Goal: Task Accomplishment & Management: Use online tool/utility

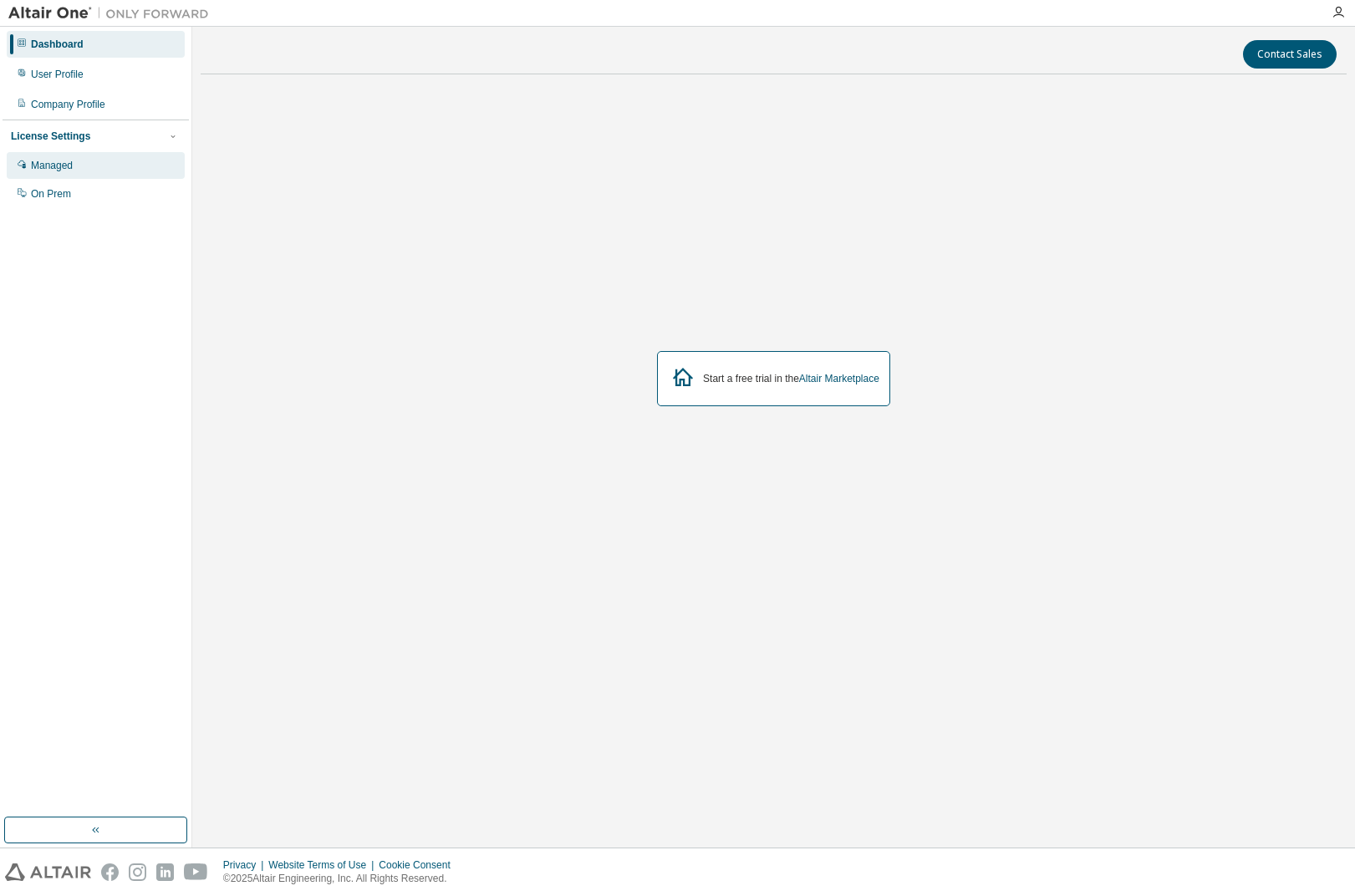
click at [72, 168] on div "Managed" at bounding box center [52, 165] width 42 height 13
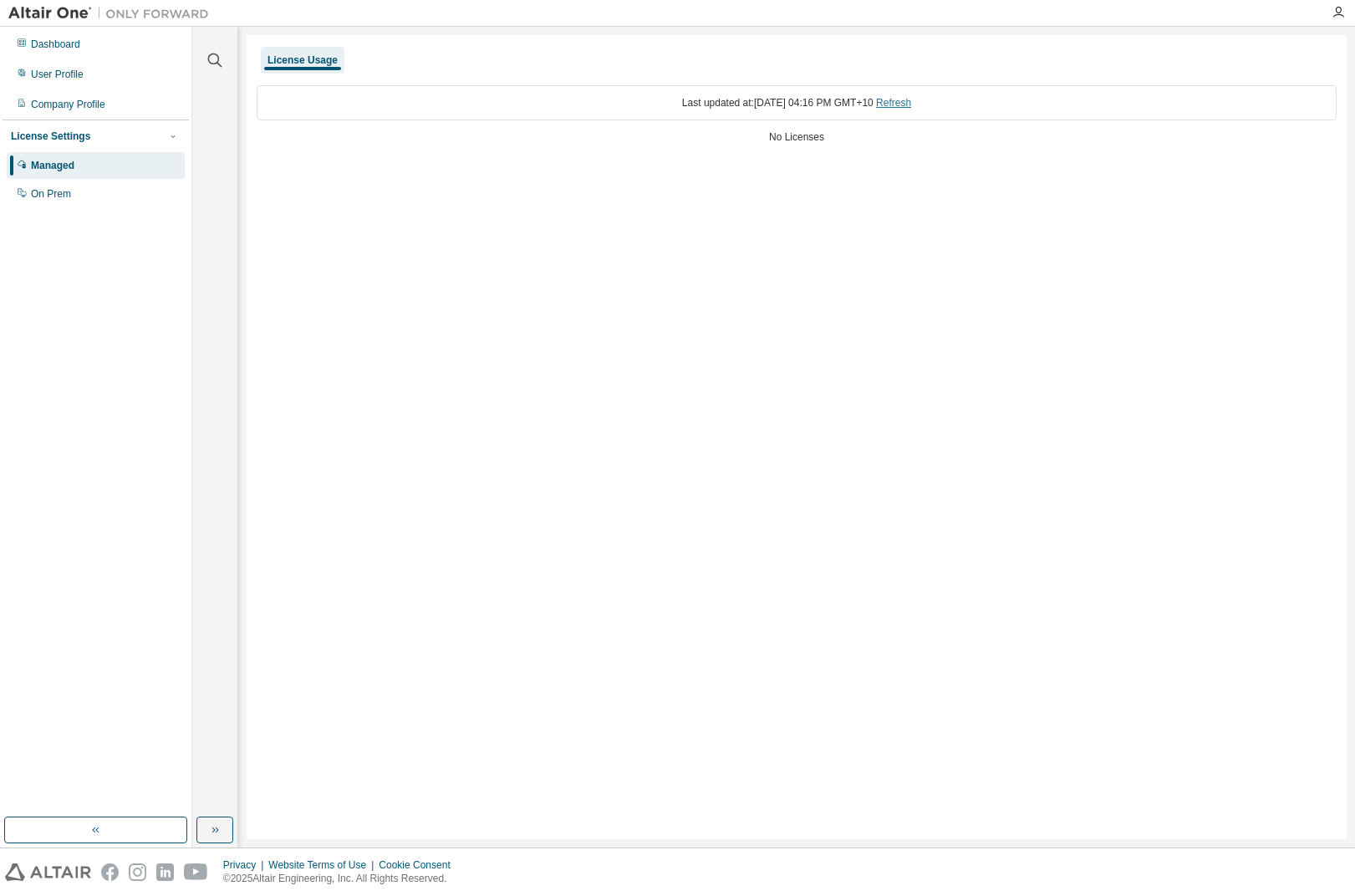
click at [911, 105] on link "Refresh" at bounding box center [893, 103] width 35 height 11
click at [60, 197] on div "On Prem" at bounding box center [51, 193] width 40 height 13
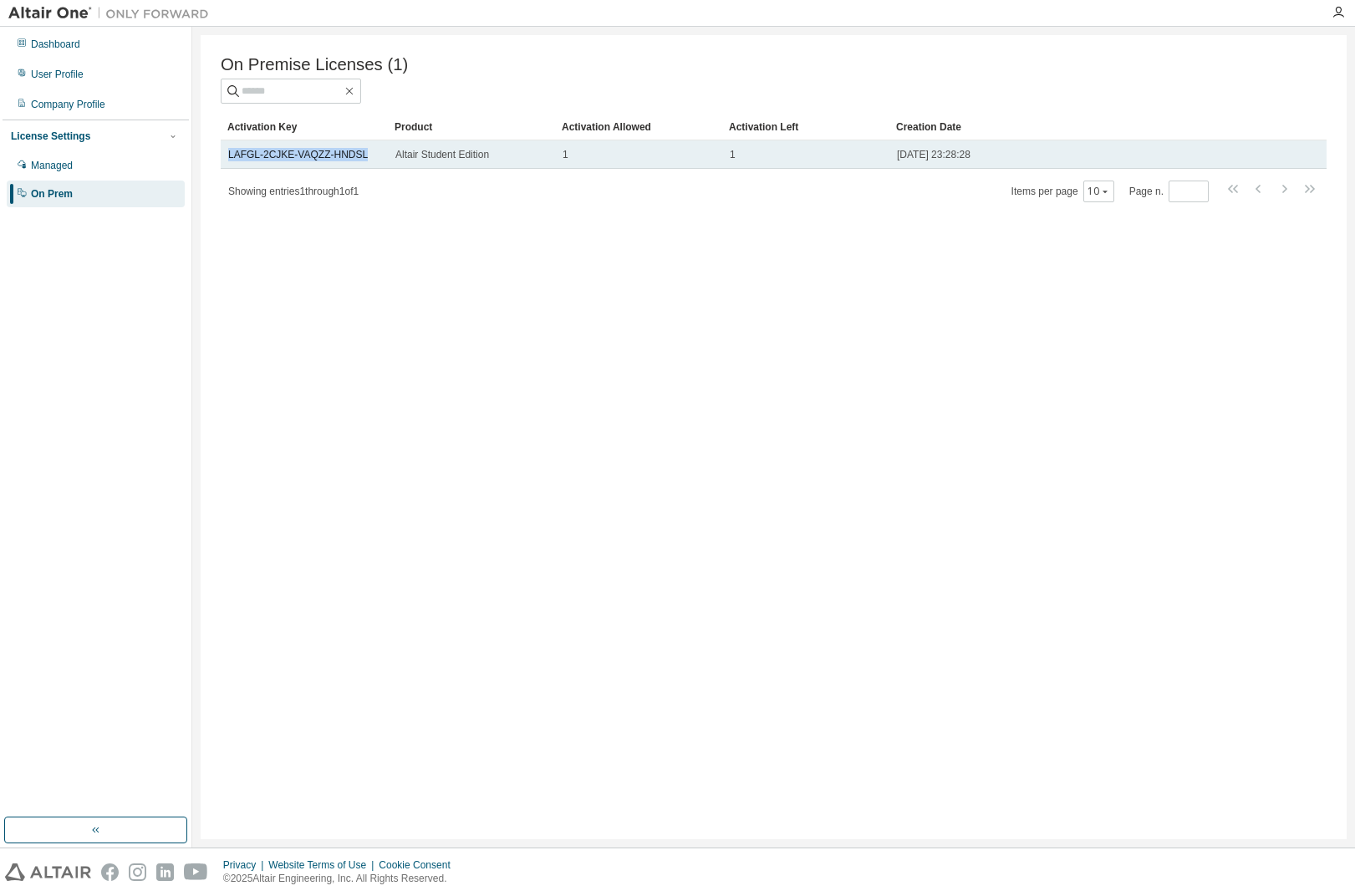
drag, startPoint x: 360, startPoint y: 164, endPoint x: 224, endPoint y: 157, distance: 136.2
click at [224, 157] on td "LAFGL-2CJKE-VAQZZ-HNDSL" at bounding box center [304, 155] width 167 height 29
copy link "LAFGL-2CJKE-VAQZZ-HNDSL"
click at [933, 159] on span "[DATE] 23:28:28" at bounding box center [933, 154] width 74 height 13
click at [307, 156] on link "LAFGL-2CJKE-VAQZZ-HNDSL" at bounding box center [298, 154] width 140 height 11
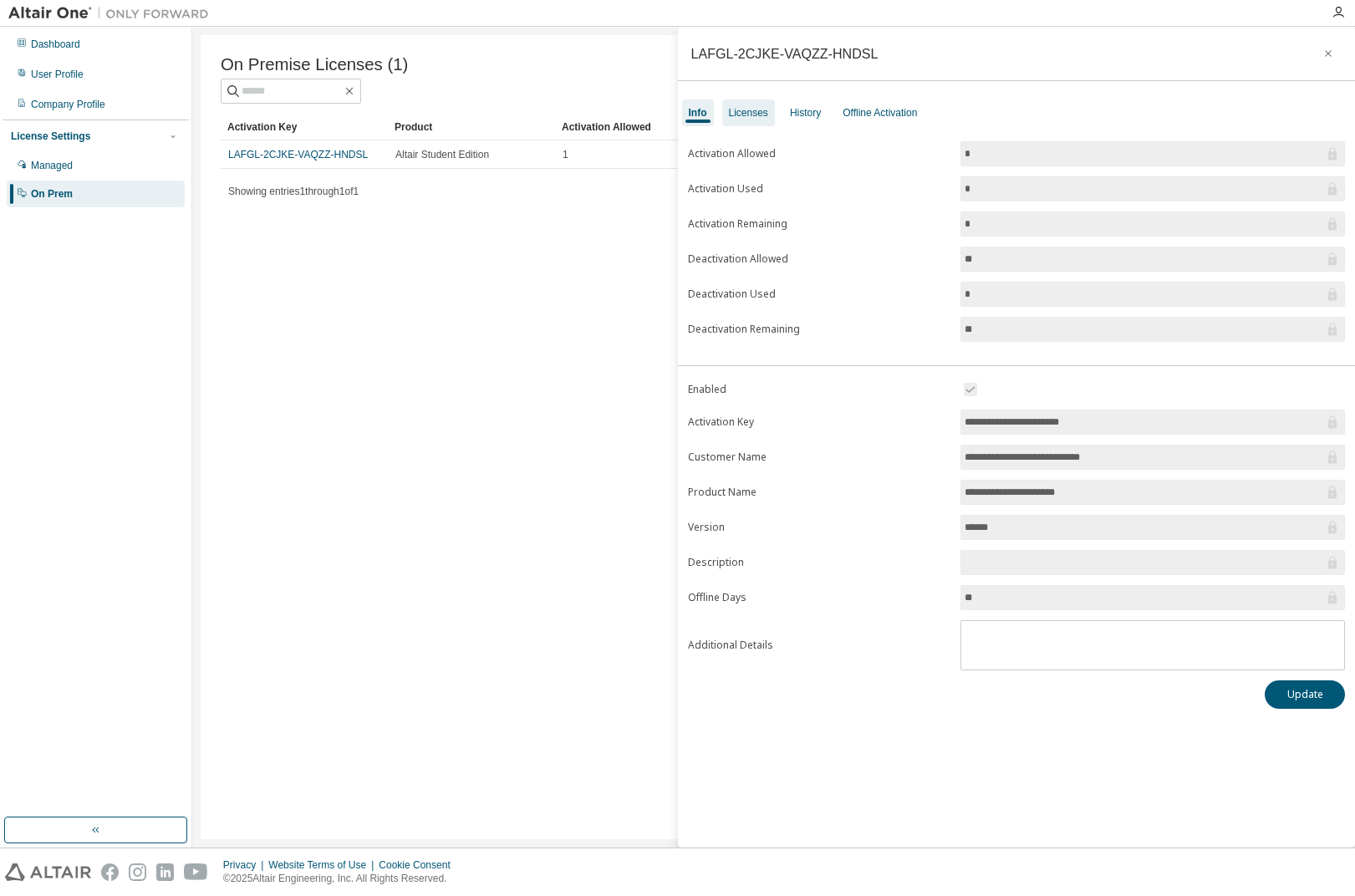
click at [743, 114] on div "Licenses" at bounding box center [748, 112] width 39 height 13
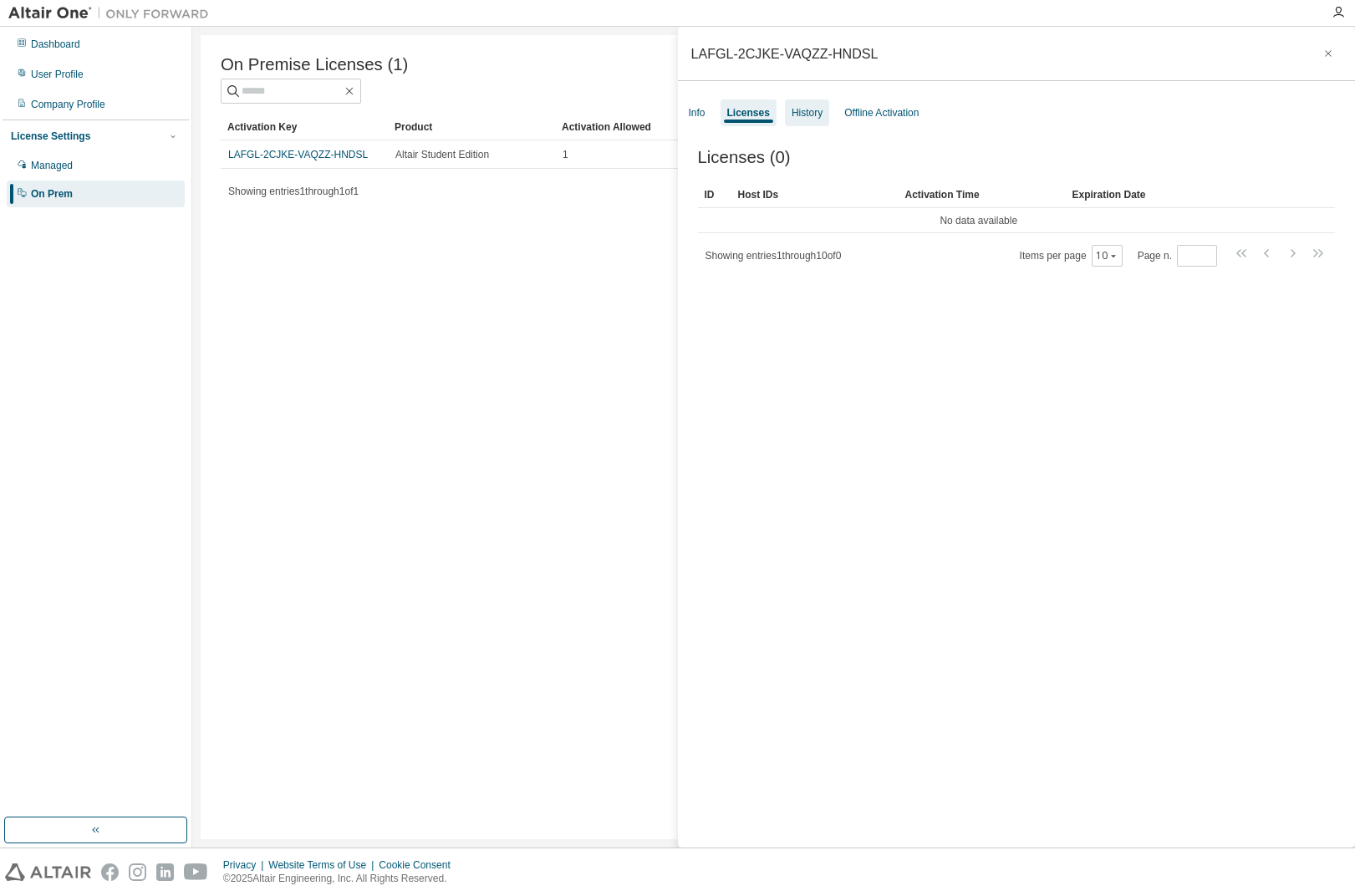
click at [809, 111] on div "History" at bounding box center [807, 112] width 31 height 13
click at [707, 107] on div "Info" at bounding box center [697, 112] width 30 height 27
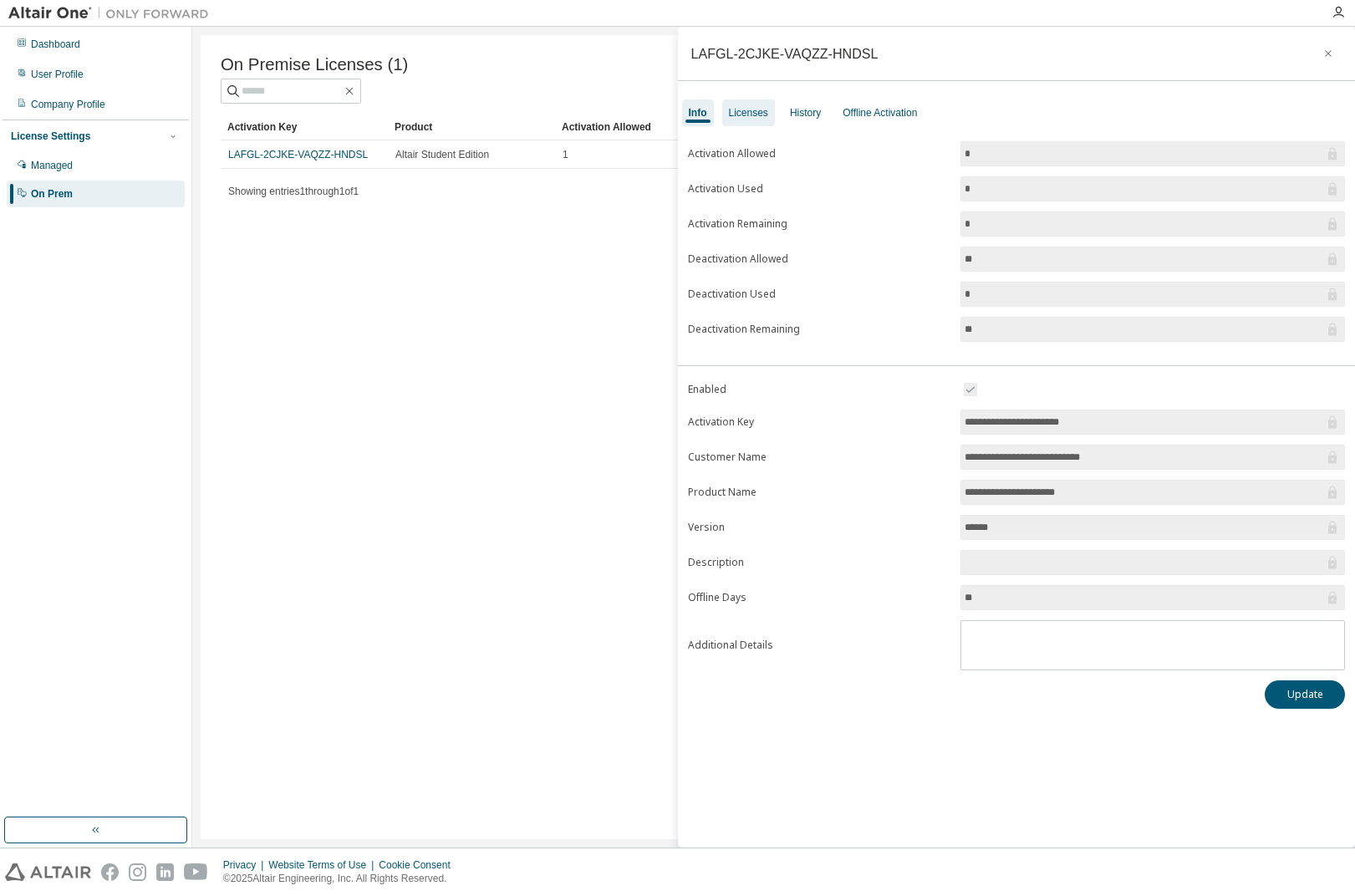
click at [729, 105] on div "Licenses" at bounding box center [748, 112] width 53 height 27
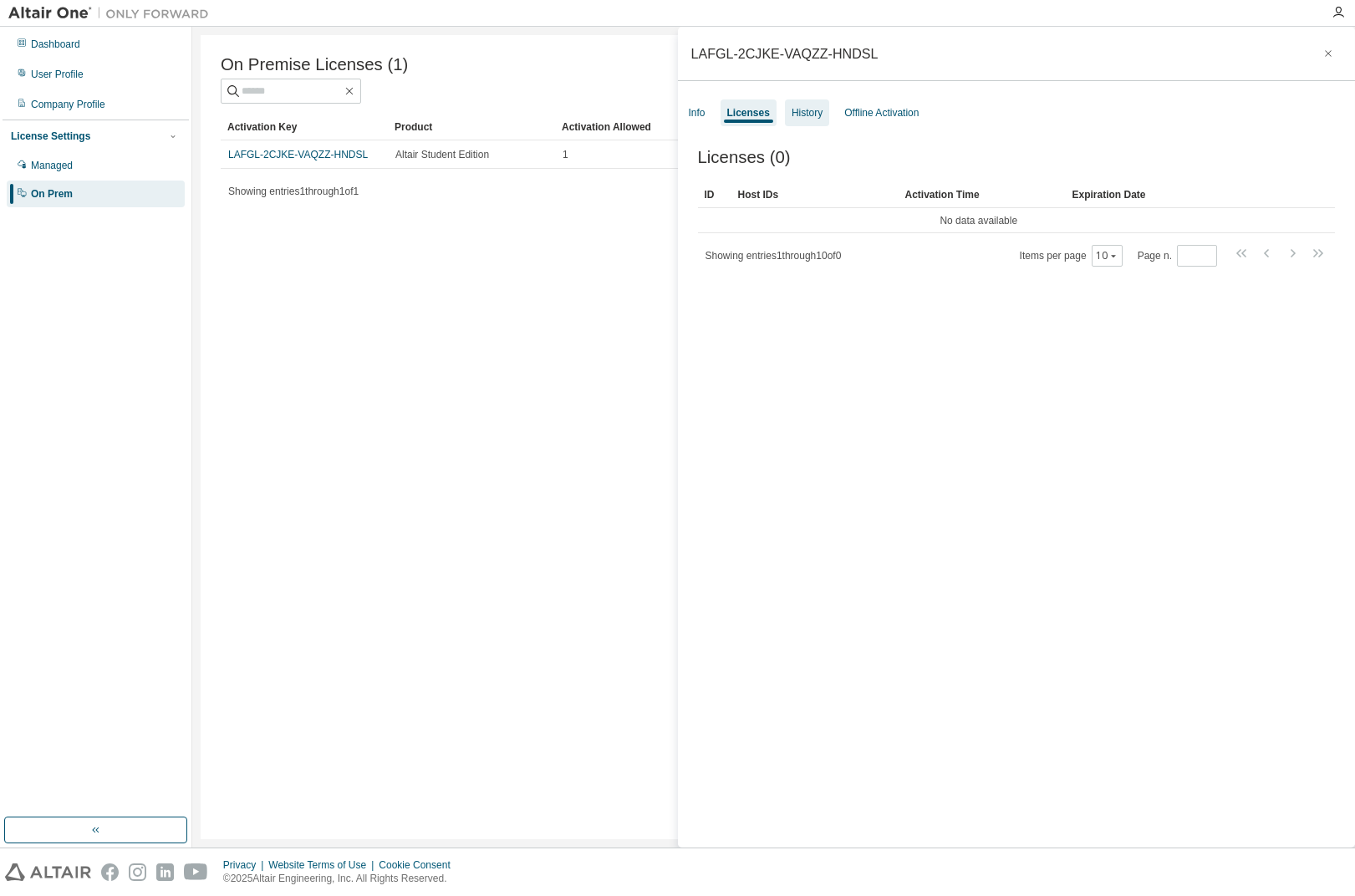
click at [800, 120] on div "History" at bounding box center [807, 112] width 44 height 27
click at [894, 106] on div "Offline Activation" at bounding box center [882, 112] width 75 height 13
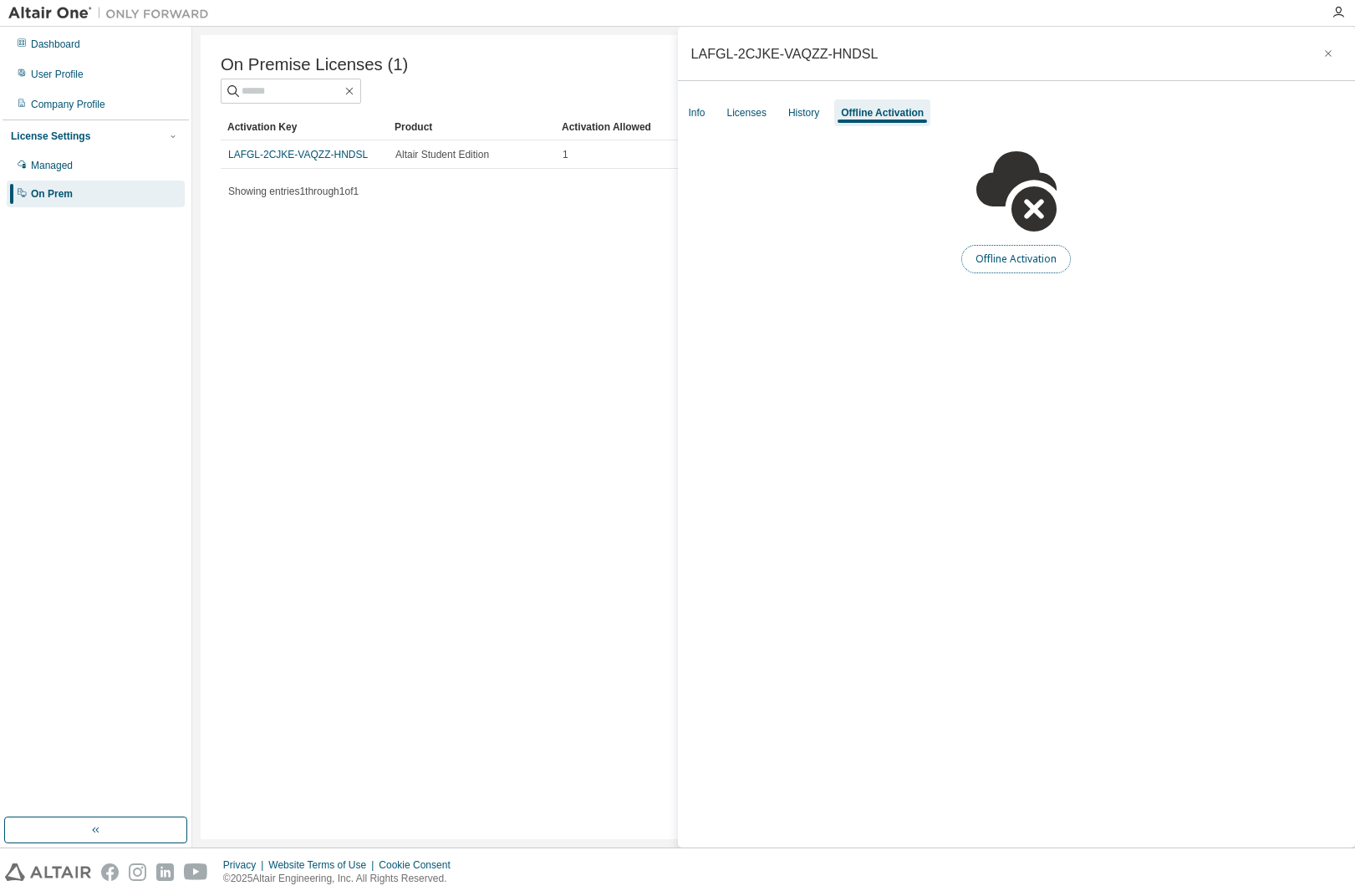
click at [987, 262] on button "Offline Activation" at bounding box center [1016, 259] width 110 height 29
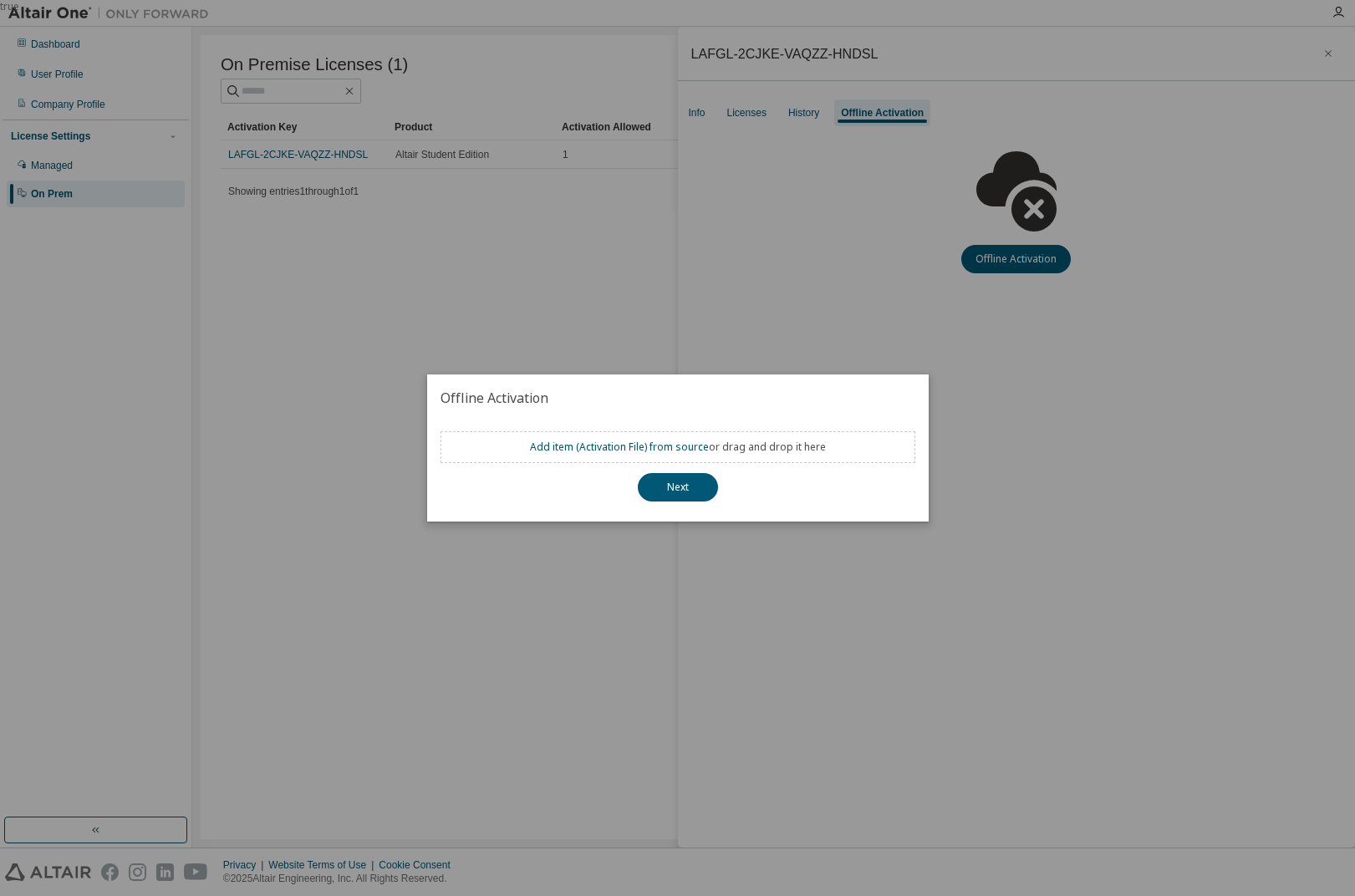
click at [834, 298] on div "true" at bounding box center [677, 448] width 1355 height 896
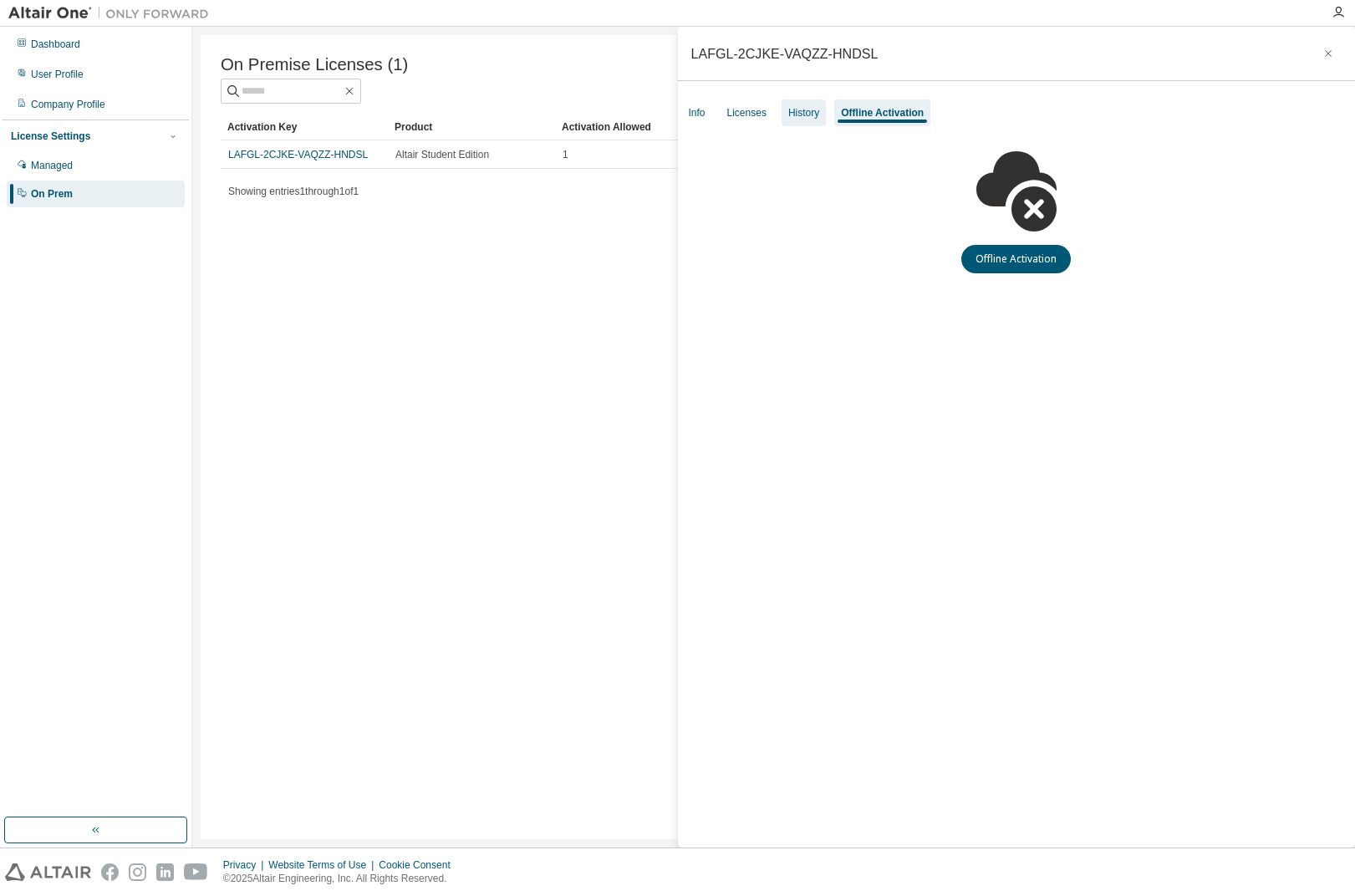
click at [792, 110] on div "History" at bounding box center [804, 112] width 31 height 13
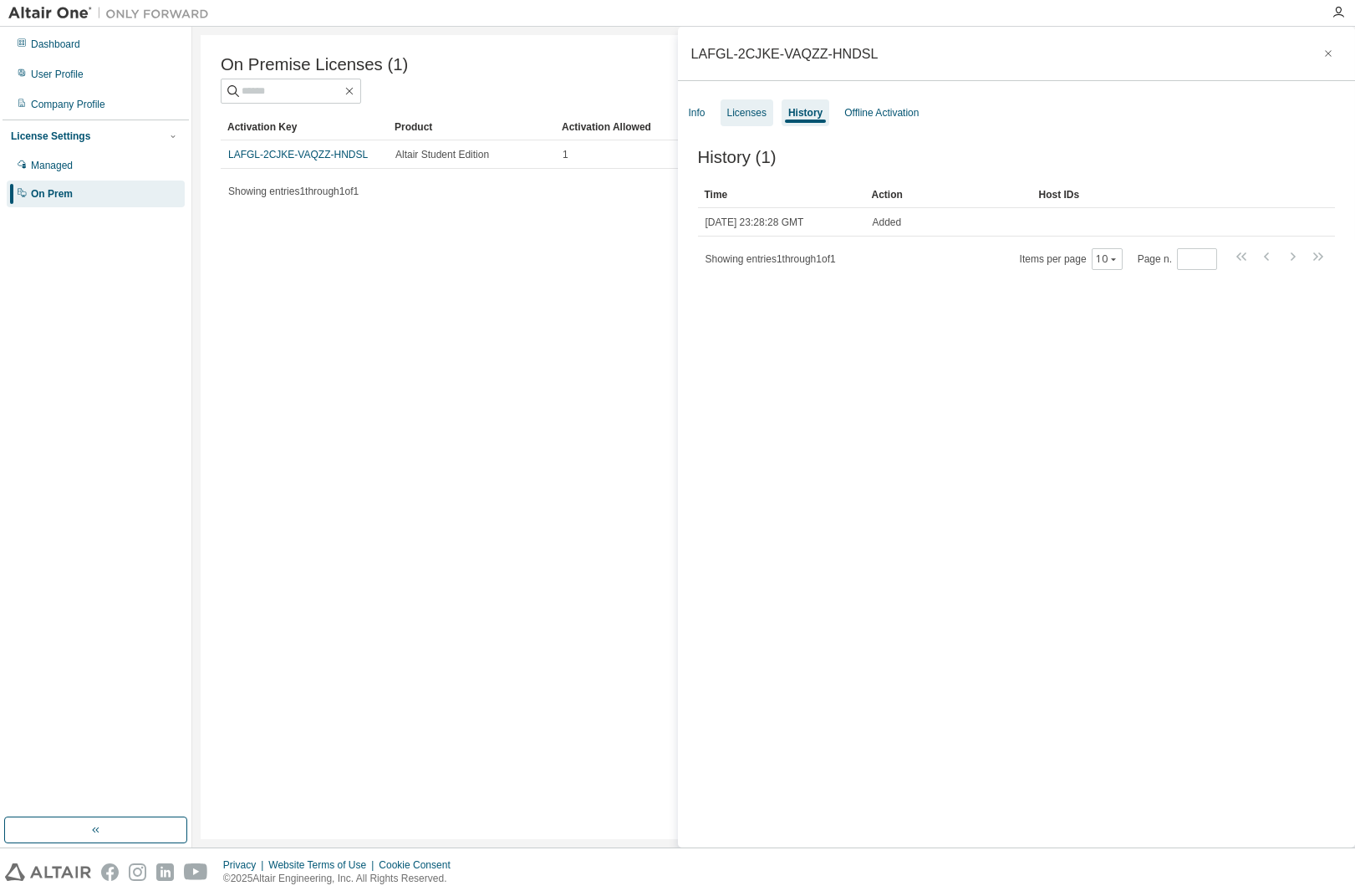
click at [754, 118] on div "Licenses" at bounding box center [747, 112] width 39 height 13
click at [703, 112] on div "Info" at bounding box center [697, 112] width 17 height 13
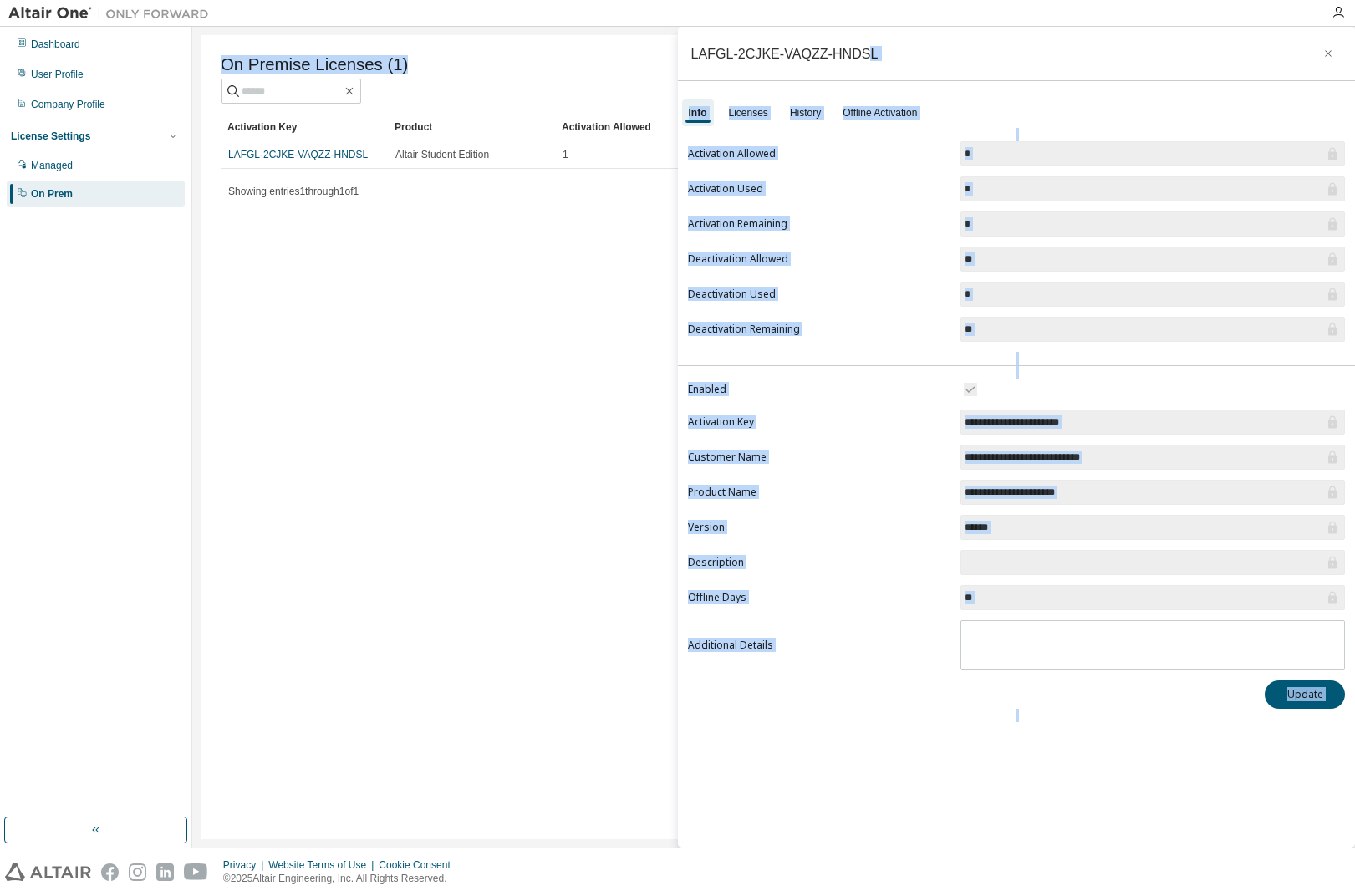
drag, startPoint x: 855, startPoint y: 54, endPoint x: 661, endPoint y: 49, distance: 194.1
click at [661, 49] on main "**********" at bounding box center [774, 437] width 1163 height 821
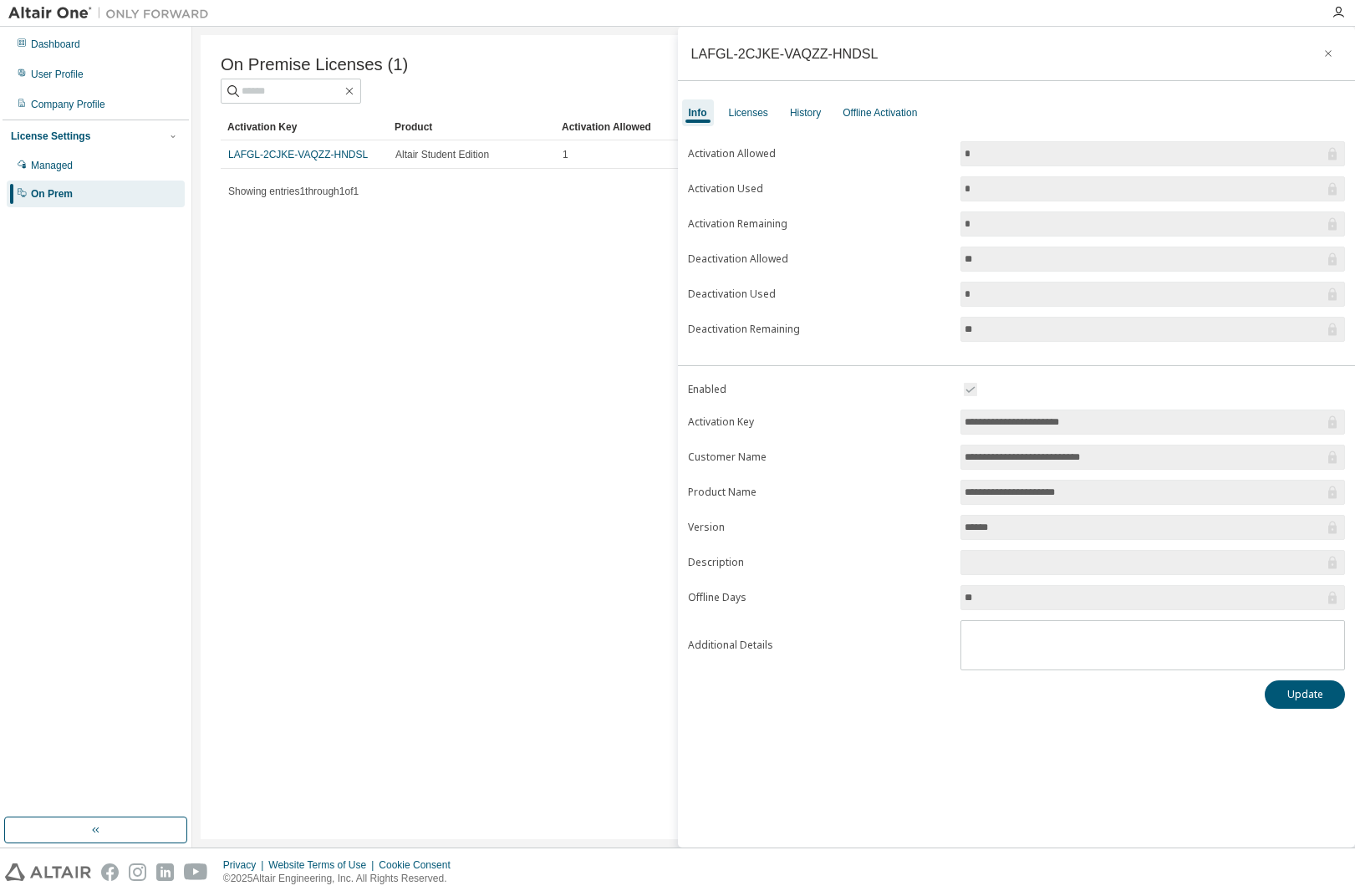
click at [833, 60] on div "LAFGL-2CJKE-VAQZZ-HNDSL" at bounding box center [785, 53] width 187 height 13
drag, startPoint x: 533, startPoint y: 331, endPoint x: 468, endPoint y: 268, distance: 90.5
click at [534, 331] on div "On Premise Licenses (1) Clear Load Save Save As Field Operator Value Select fil…" at bounding box center [774, 436] width 1146 height 804
click at [1064, 428] on input "**********" at bounding box center [1145, 421] width 360 height 17
drag, startPoint x: 1124, startPoint y: 422, endPoint x: 946, endPoint y: 407, distance: 178.6
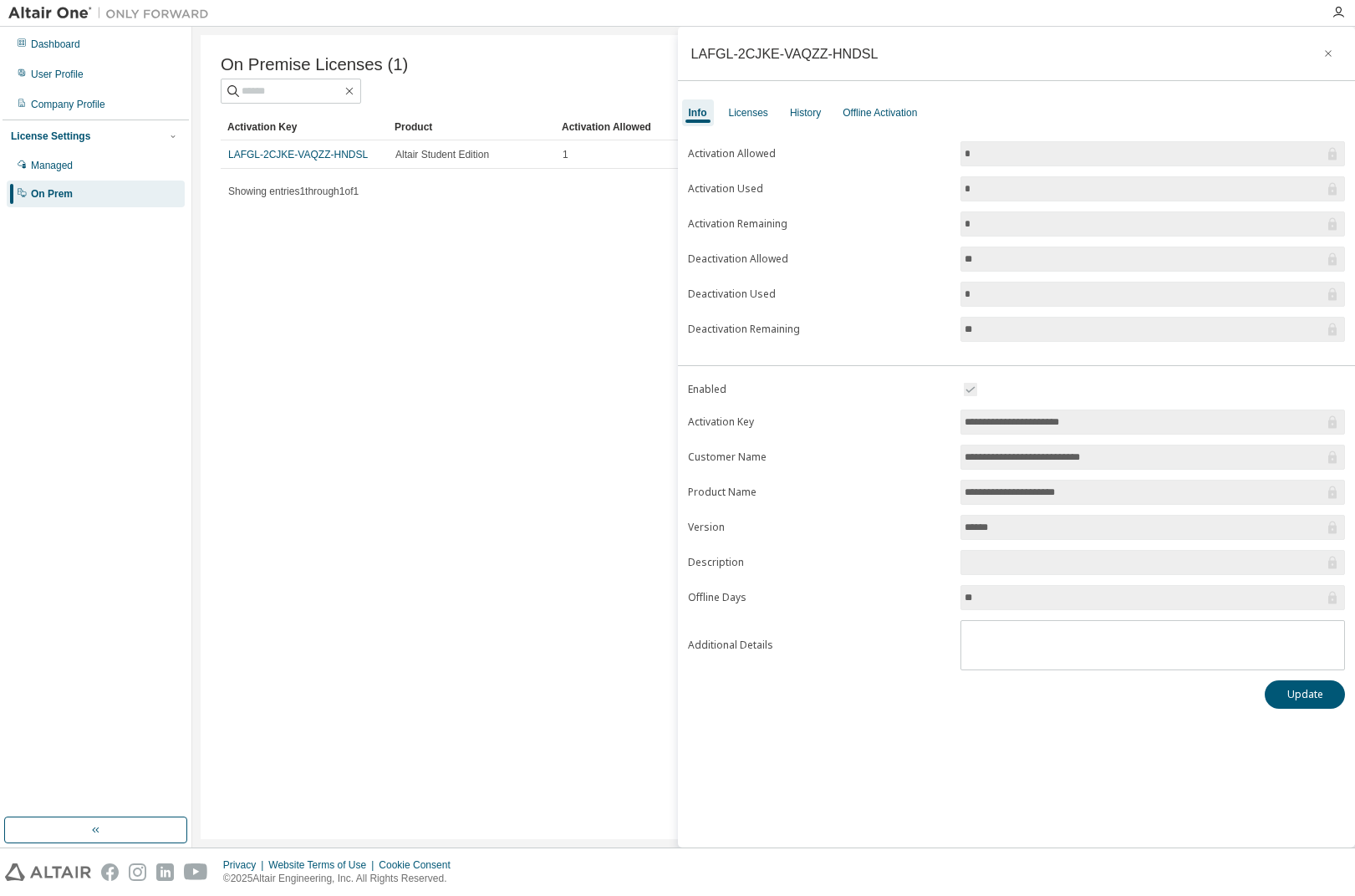
click at [949, 417] on form "**********" at bounding box center [1017, 525] width 658 height 291
click at [1128, 424] on input "**********" at bounding box center [1145, 421] width 360 height 17
drag, startPoint x: 1130, startPoint y: 424, endPoint x: 924, endPoint y: 424, distance: 206.0
click at [924, 424] on form "**********" at bounding box center [1017, 525] width 658 height 291
click at [1348, 97] on div "**********" at bounding box center [1017, 437] width 678 height 821
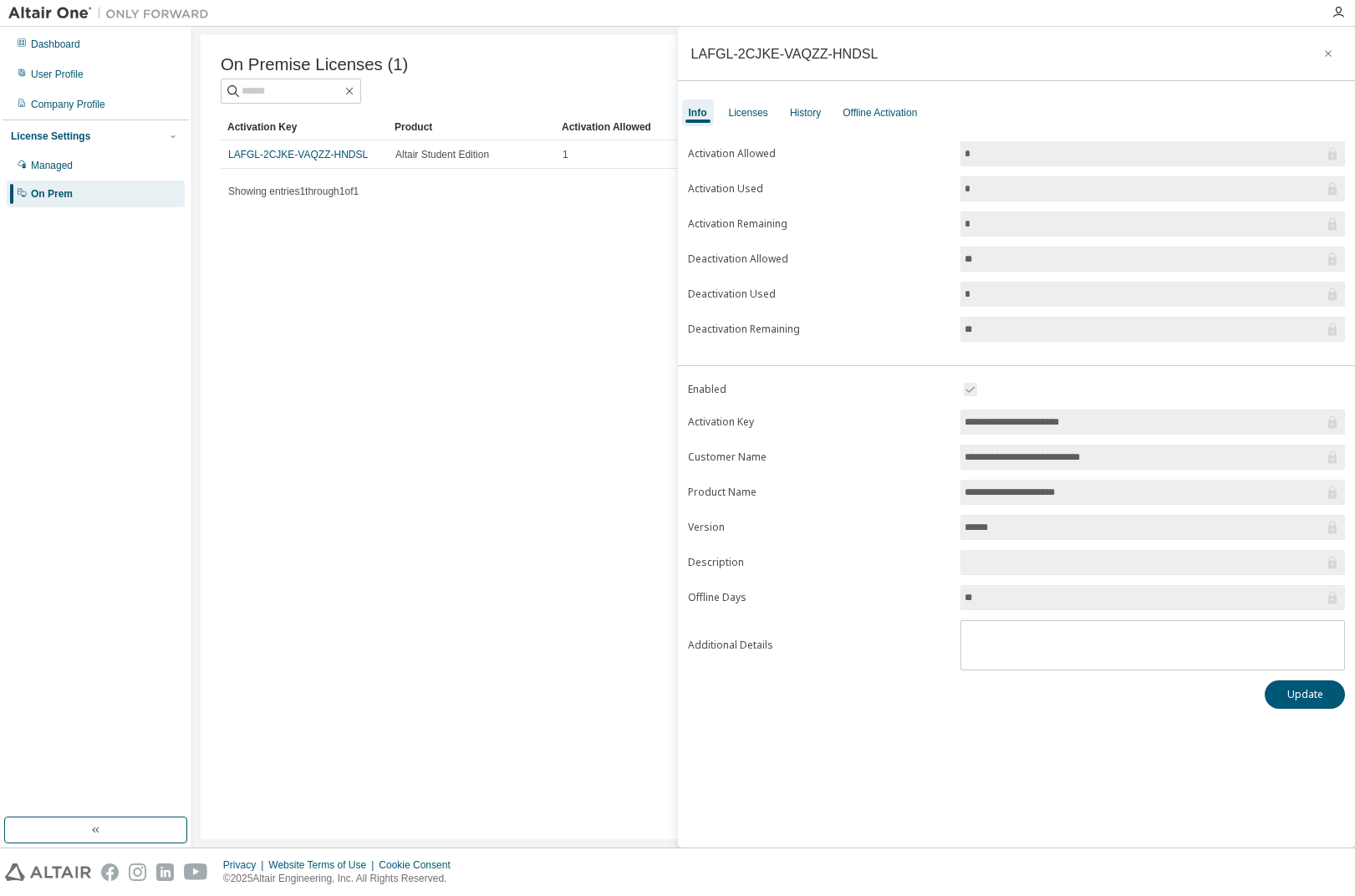
click at [125, 360] on div "Dashboard User Profile Company Profile License Settings Managed On Prem" at bounding box center [96, 422] width 187 height 786
click at [103, 335] on div "Dashboard User Profile Company Profile License Settings Managed On Prem" at bounding box center [96, 422] width 187 height 786
